Goal: Task Accomplishment & Management: Use online tool/utility

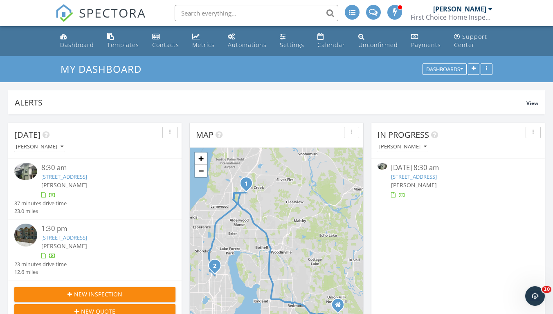
click at [87, 177] on link "[STREET_ADDRESS]" at bounding box center [64, 176] width 46 height 7
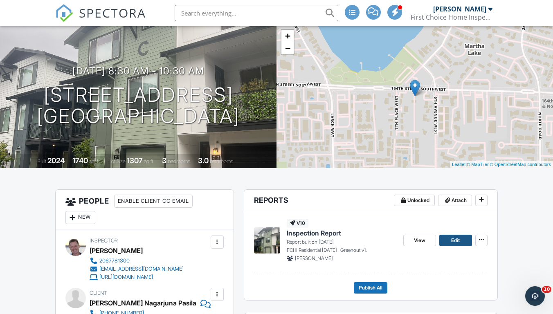
click at [456, 241] on span "Edit" at bounding box center [455, 240] width 9 height 8
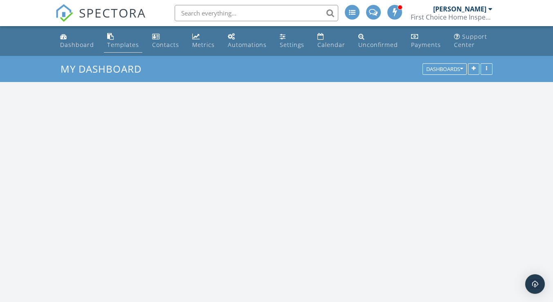
scroll to position [744, 553]
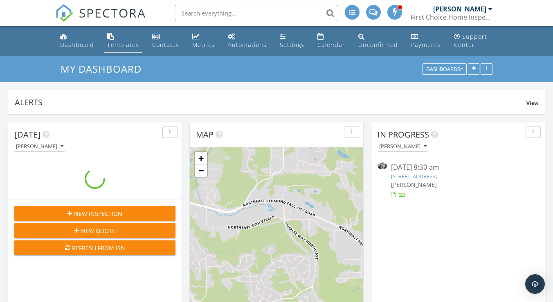
click at [121, 45] on div "Templates" at bounding box center [123, 45] width 32 height 8
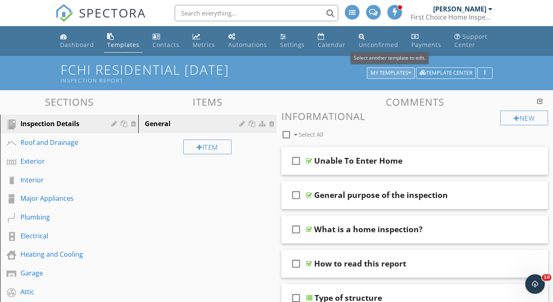
click at [410, 71] on icon "button" at bounding box center [409, 73] width 3 height 6
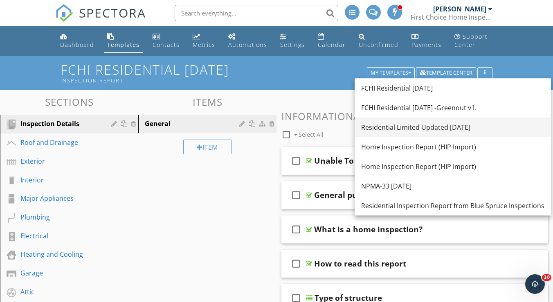
click at [407, 130] on div "Residential Limited Updated [DATE]" at bounding box center [452, 128] width 183 height 10
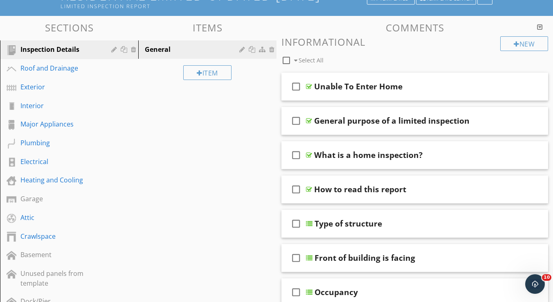
scroll to position [74, 0]
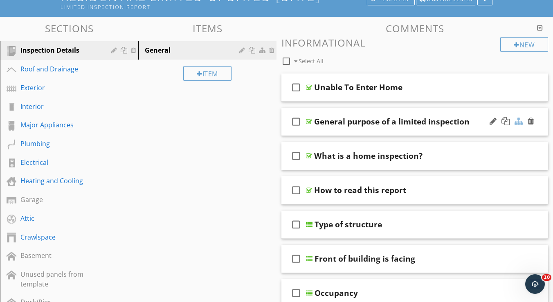
click at [518, 121] on div at bounding box center [518, 121] width 8 height 8
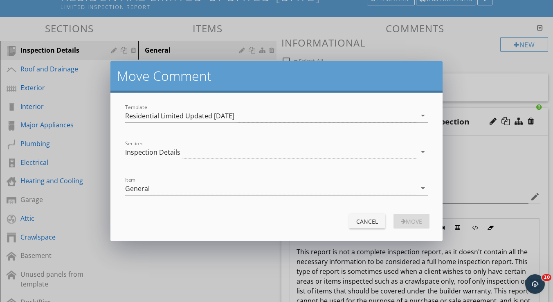
click at [365, 221] on div "Cancel" at bounding box center [367, 221] width 23 height 9
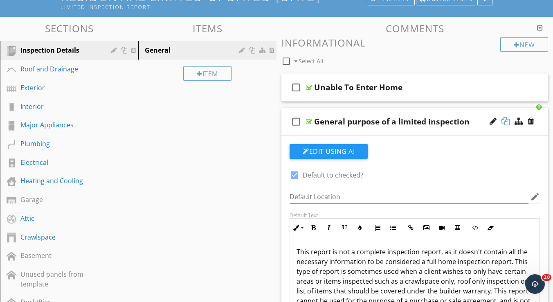
click at [508, 119] on div at bounding box center [505, 121] width 8 height 8
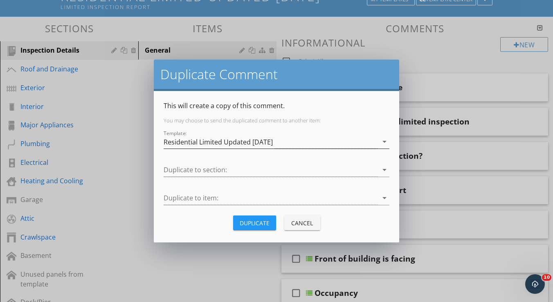
click at [341, 146] on div "Residential Limited Updated [DATE]" at bounding box center [270, 141] width 214 height 13
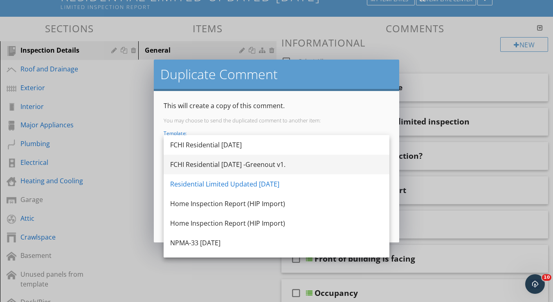
click at [311, 157] on div "FCHI Residential [DATE] -Greenout v1." at bounding box center [276, 165] width 213 height 20
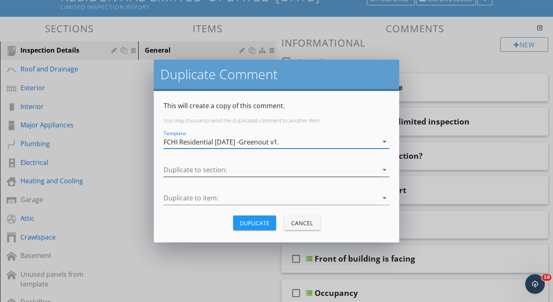
click at [282, 174] on div at bounding box center [270, 169] width 214 height 13
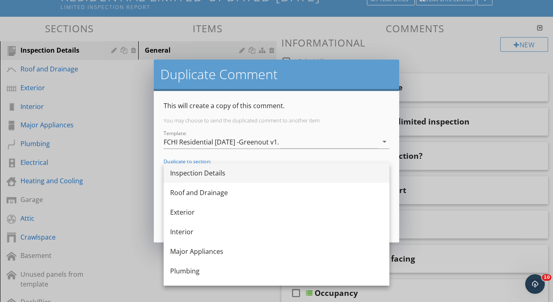
click at [263, 177] on div "Inspection Details" at bounding box center [276, 173] width 213 height 10
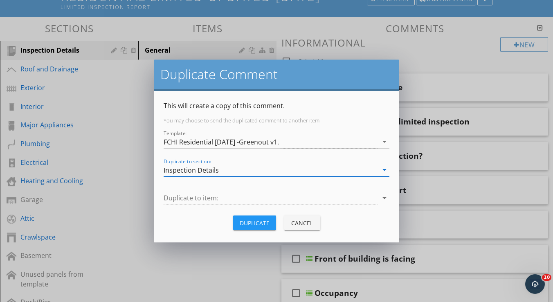
click at [226, 197] on div at bounding box center [270, 198] width 214 height 13
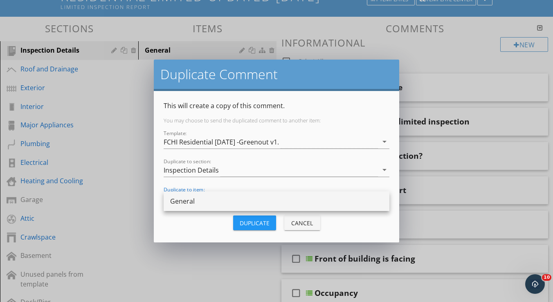
click at [223, 202] on div "General" at bounding box center [276, 202] width 213 height 10
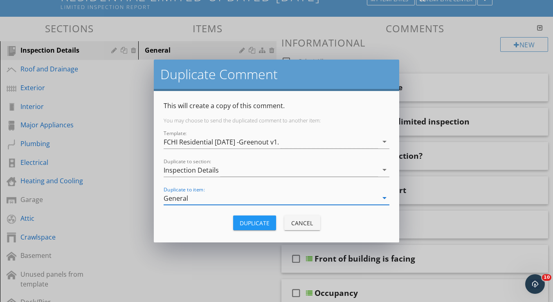
click at [258, 224] on div "Duplicate" at bounding box center [254, 223] width 30 height 9
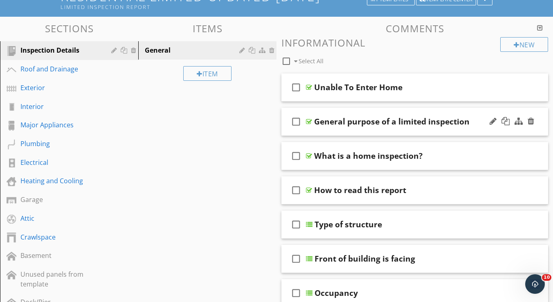
click at [297, 121] on icon "check_box_outline_blank" at bounding box center [295, 122] width 13 height 20
click at [477, 121] on div "General purpose of a limited inspection" at bounding box center [408, 122] width 188 height 10
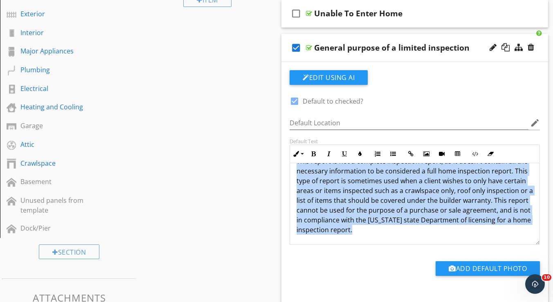
scroll to position [176, 0]
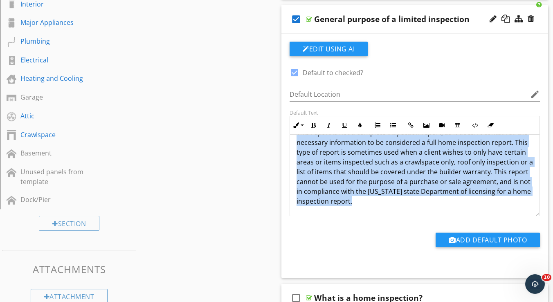
drag, startPoint x: 294, startPoint y: 252, endPoint x: 388, endPoint y: 205, distance: 104.9
click at [388, 205] on div "This report is not a complete inspection report, as it doesn't contain all the …" at bounding box center [414, 167] width 249 height 98
copy p "This report is not a complete inspection report, as it doesn't contain all the …"
click at [294, 20] on icon "check_box" at bounding box center [295, 19] width 13 height 20
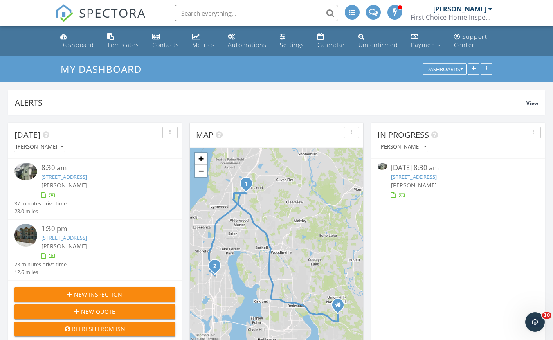
click at [255, 13] on input "text" at bounding box center [256, 13] width 163 height 16
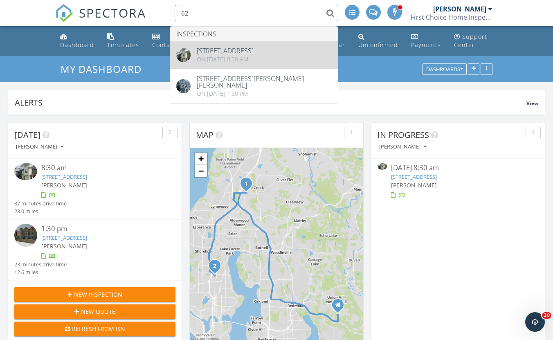
type input "6"
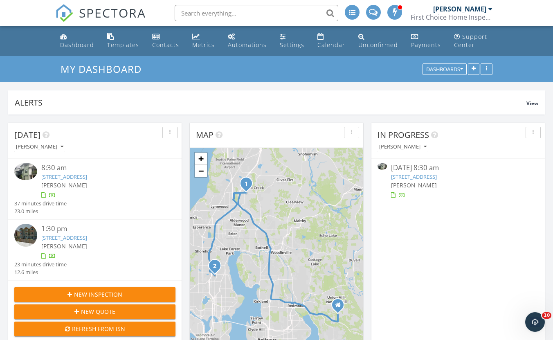
click at [87, 175] on link "626 164th St SW C1, Lynnwood, WA 98087" at bounding box center [64, 176] width 46 height 7
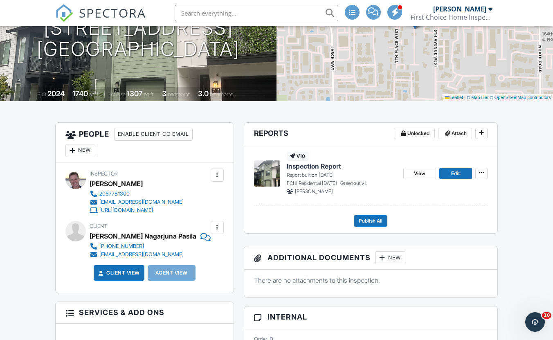
scroll to position [129, 0]
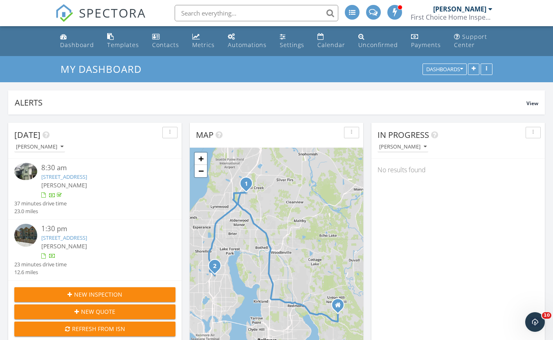
click at [87, 176] on link "[STREET_ADDRESS]" at bounding box center [64, 176] width 46 height 7
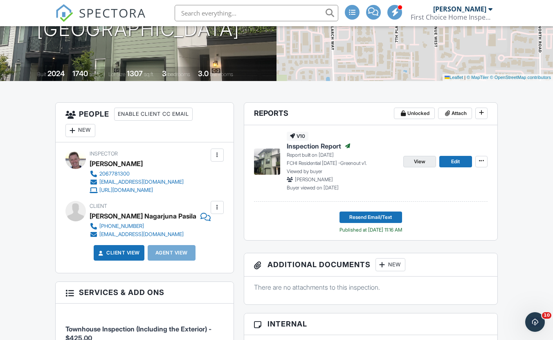
click at [427, 160] on link "View" at bounding box center [419, 161] width 33 height 11
